Goal: Transaction & Acquisition: Purchase product/service

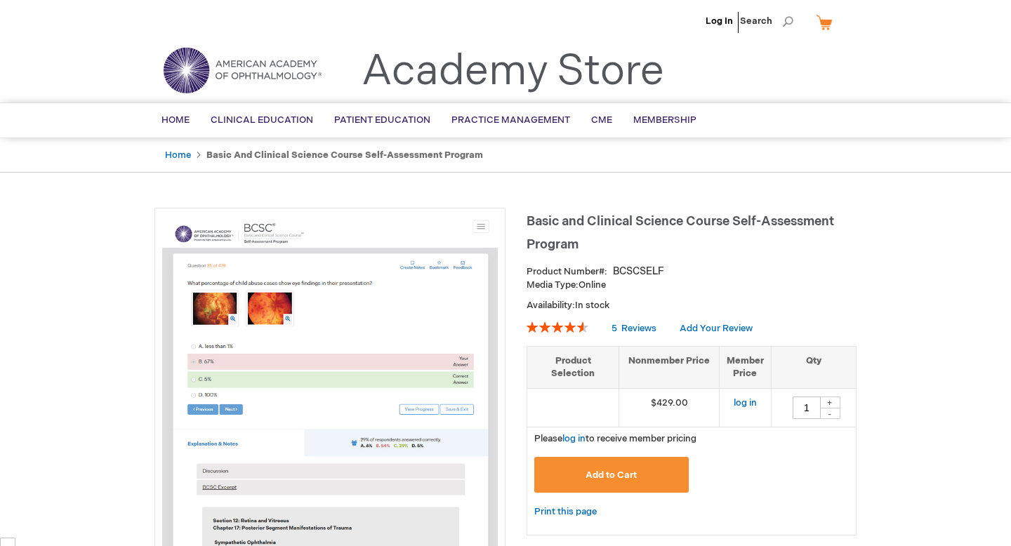
type input "1"
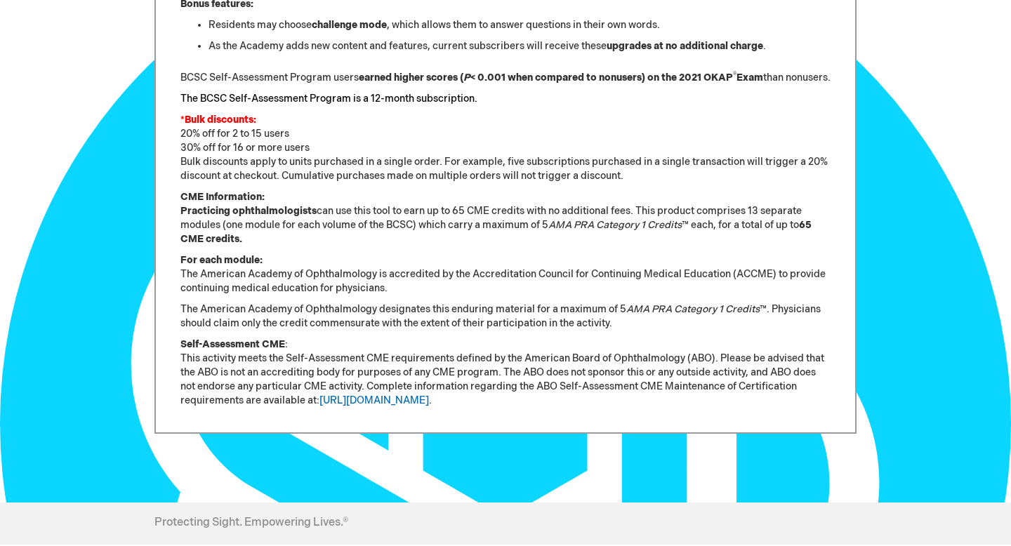
scroll to position [1108, 0]
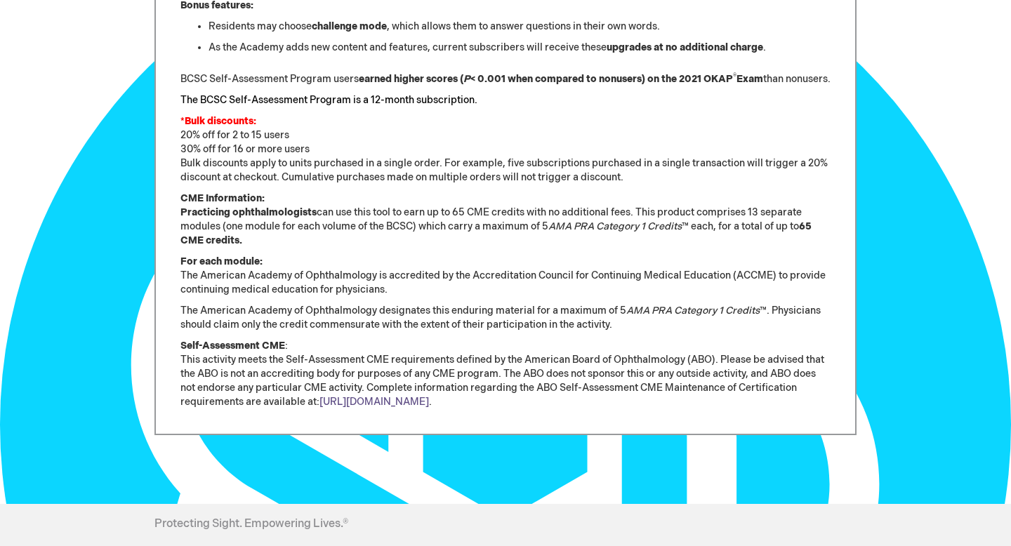
type textarea "http://abop.org/maintain-certification/"
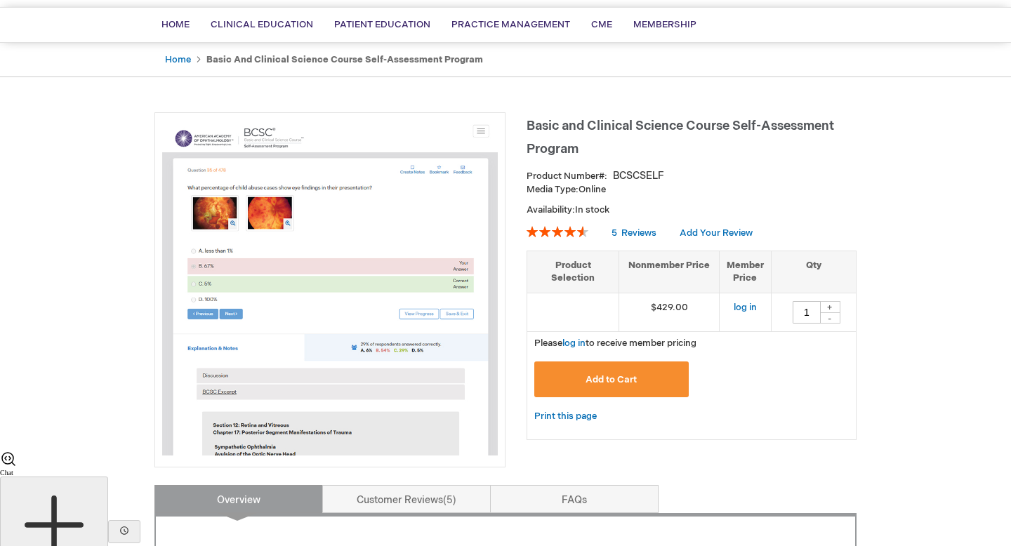
scroll to position [41, 0]
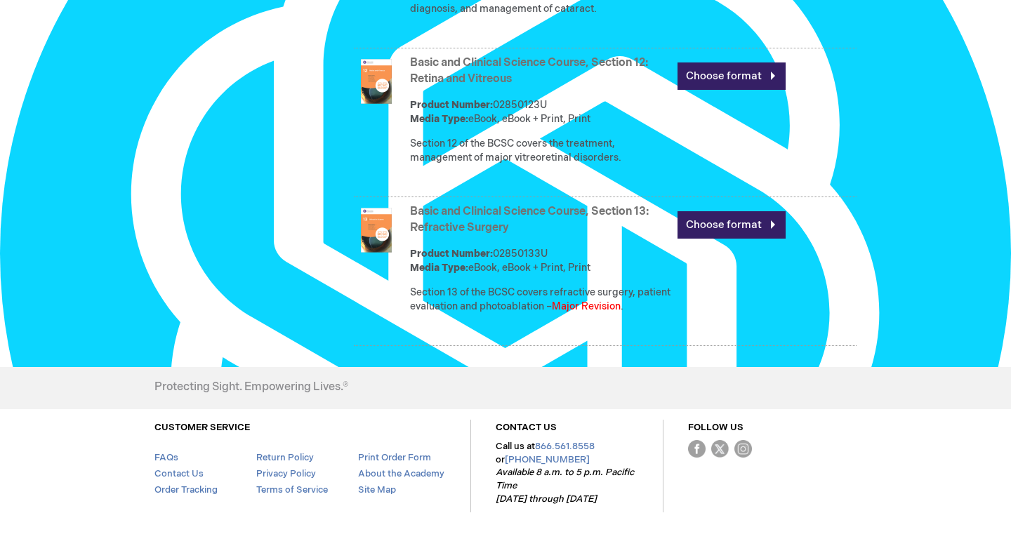
scroll to position [2403, 0]
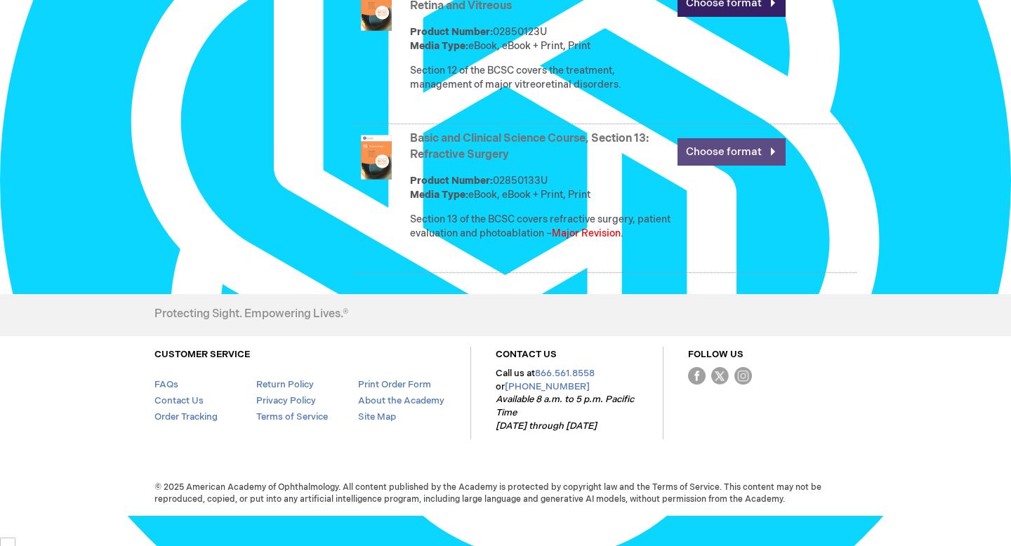
click at [726, 166] on link "Choose format" at bounding box center [731, 151] width 108 height 27
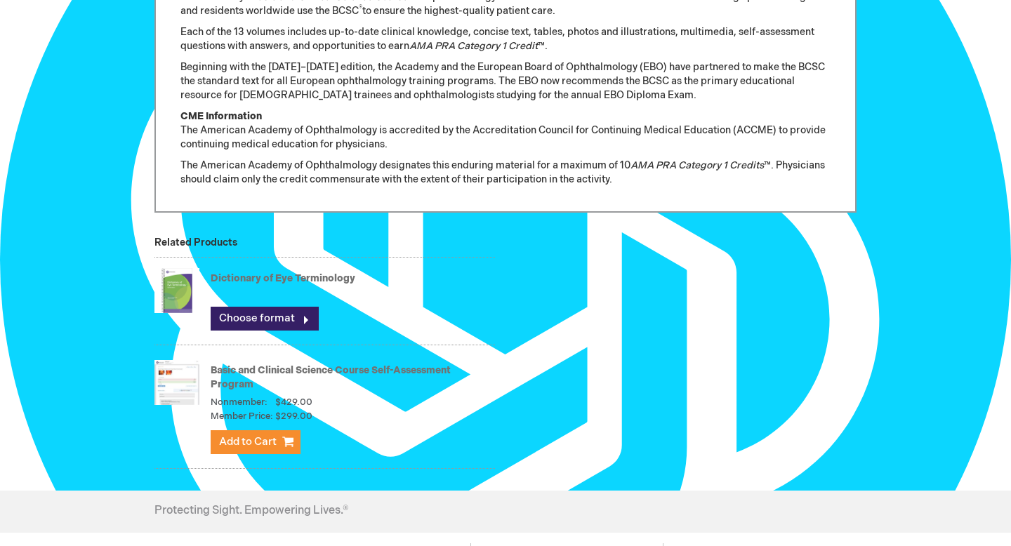
scroll to position [1440, 0]
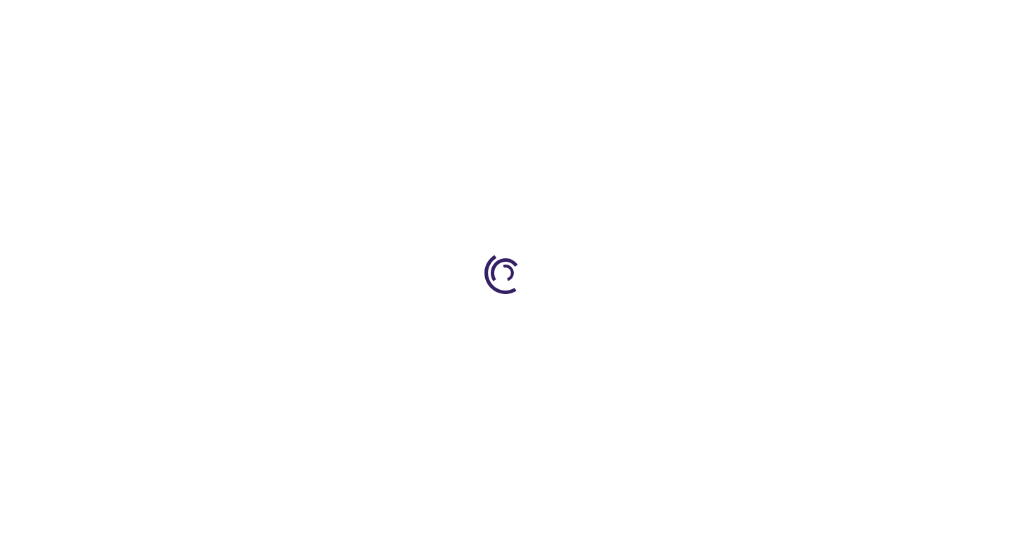
scroll to position [9636, 0]
type input "0"
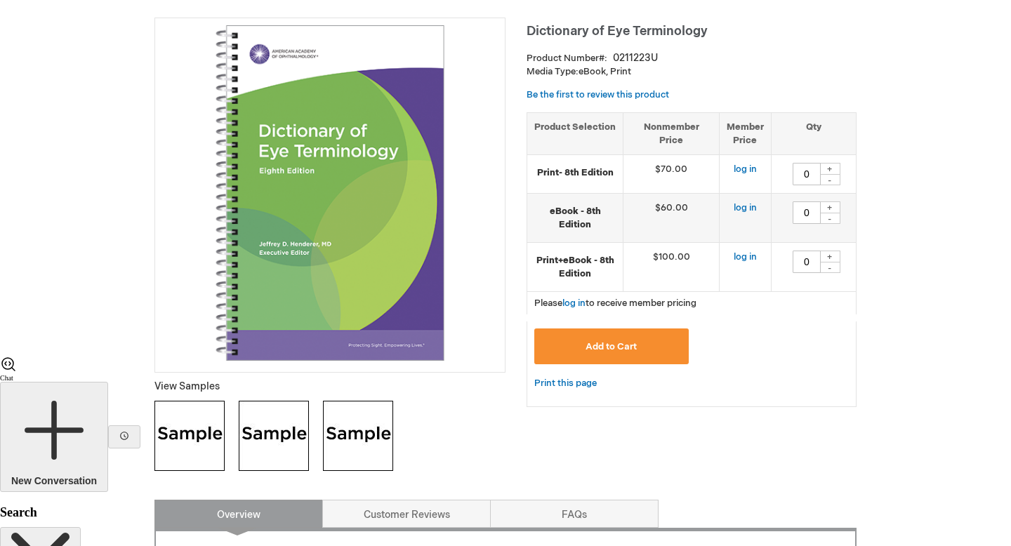
scroll to position [192, 0]
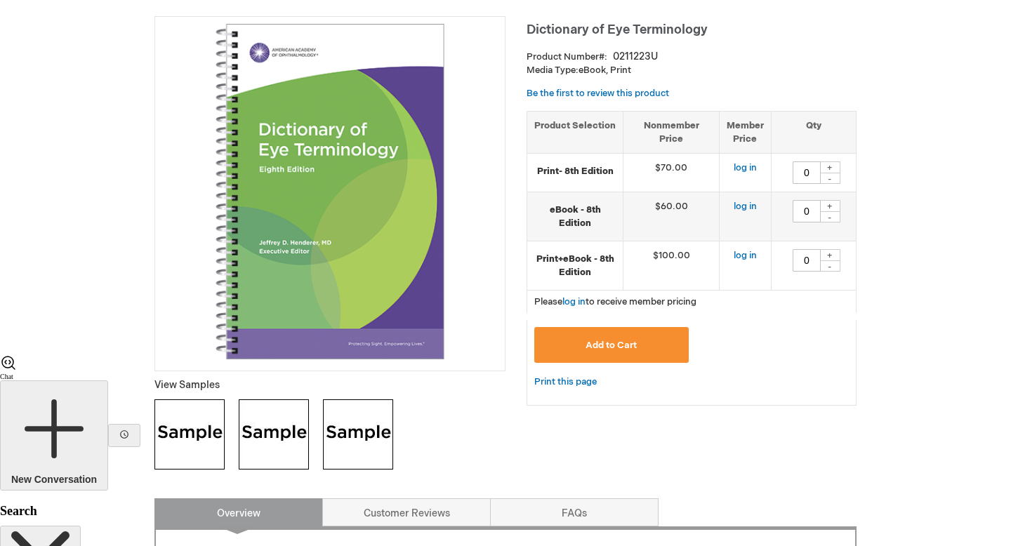
click at [373, 272] on img at bounding box center [329, 191] width 335 height 335
click at [198, 439] on img at bounding box center [189, 434] width 70 height 70
click at [255, 433] on img at bounding box center [274, 434] width 70 height 70
click at [368, 434] on img at bounding box center [358, 434] width 70 height 70
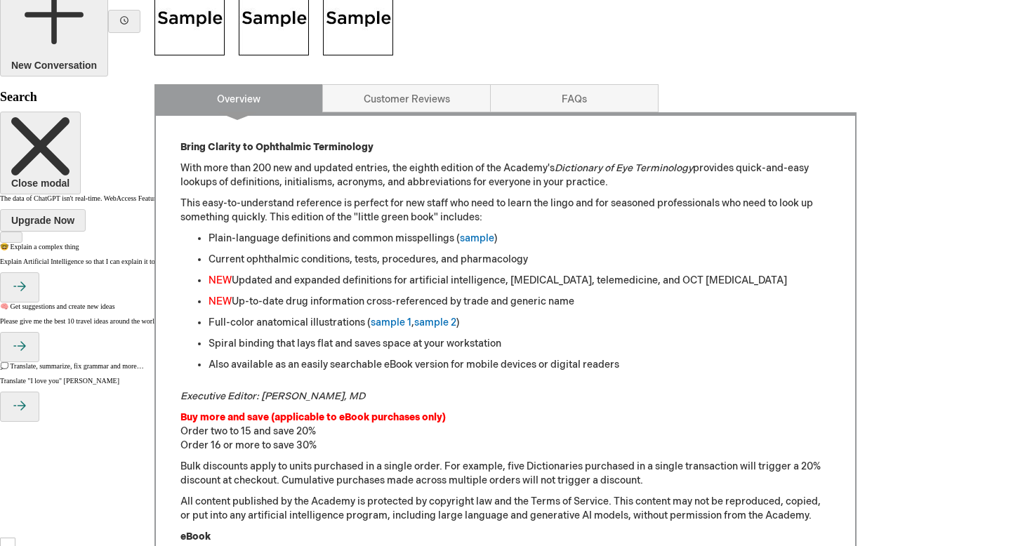
scroll to position [609, 0]
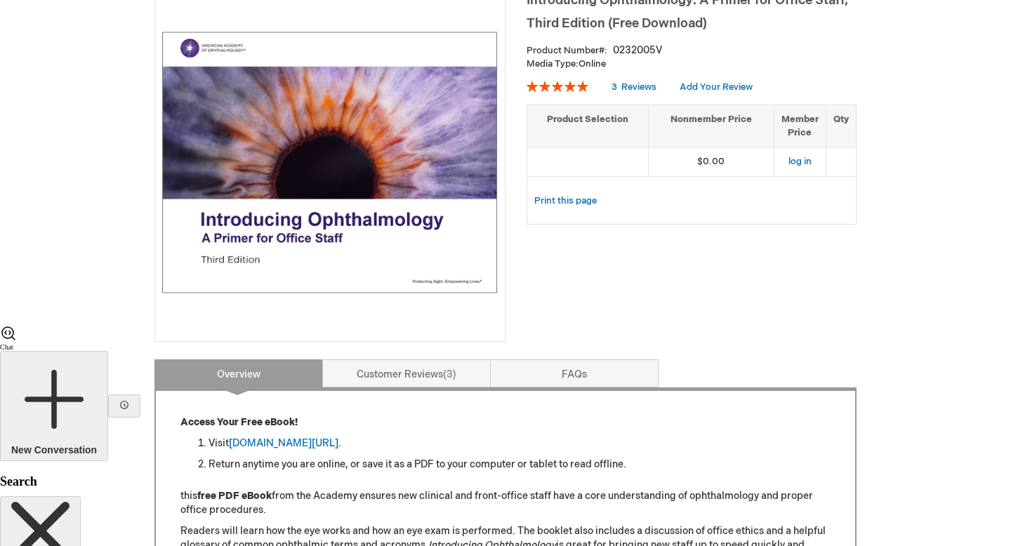
scroll to position [211, 0]
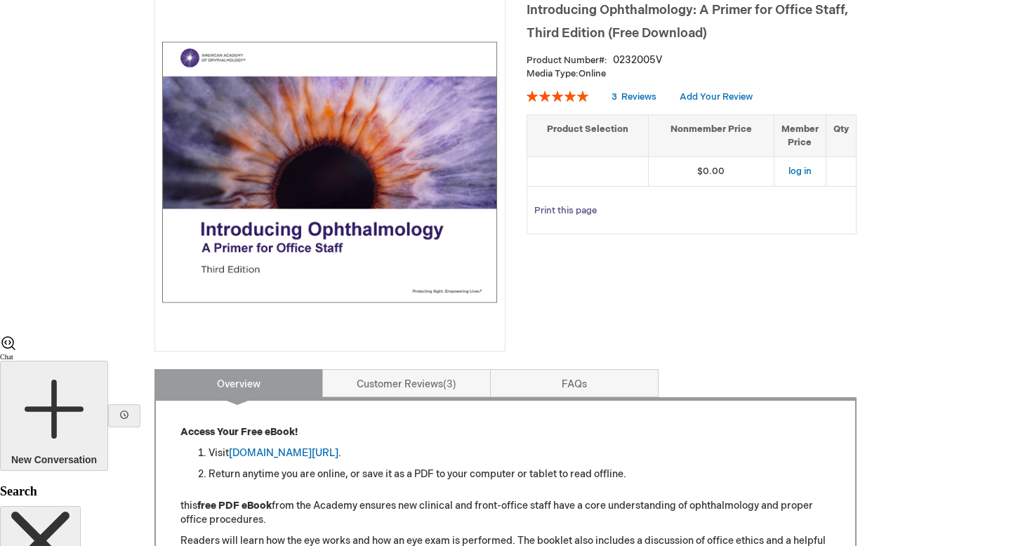
click at [554, 215] on link "Print this page" at bounding box center [565, 211] width 62 height 18
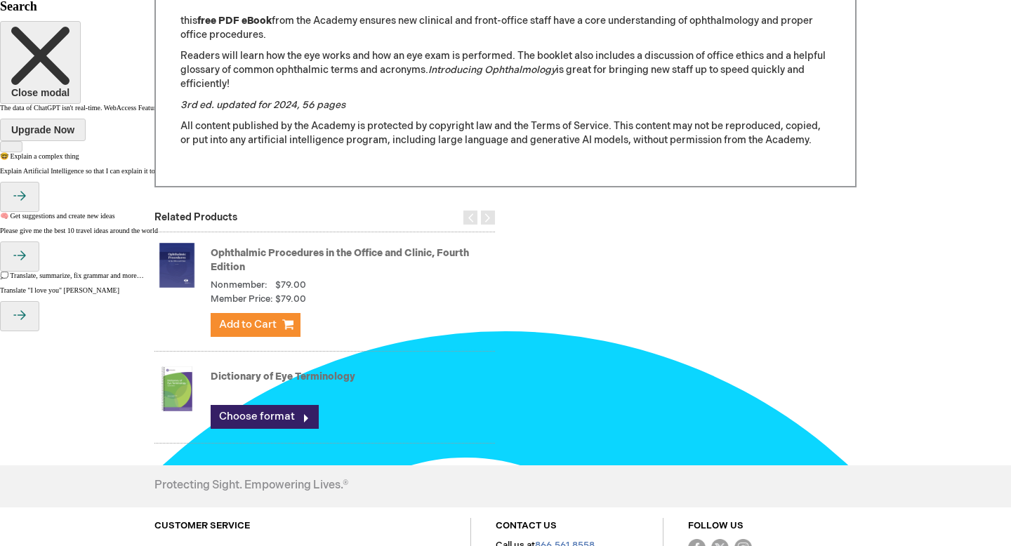
scroll to position [838, 0]
